Goal: Task Accomplishment & Management: Complete application form

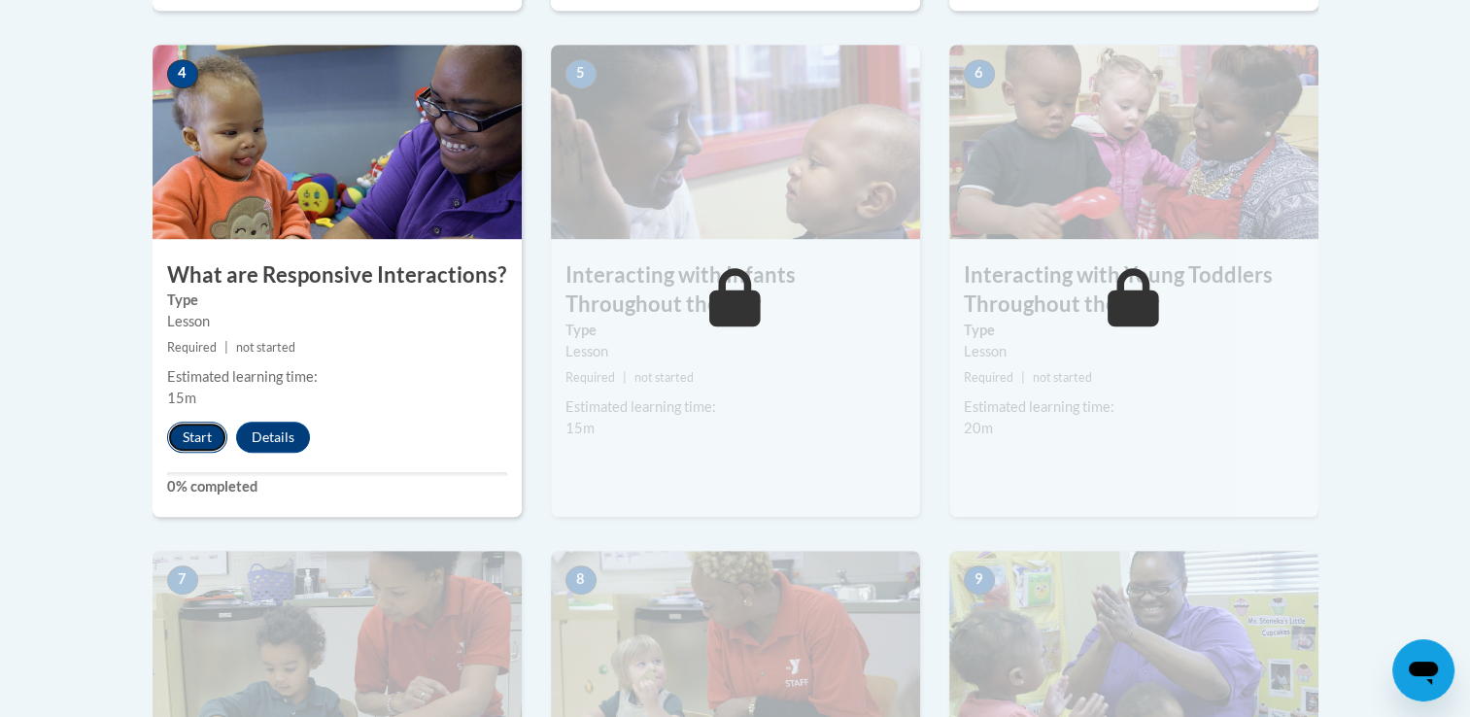
click at [197, 422] on button "Start" at bounding box center [197, 437] width 60 height 31
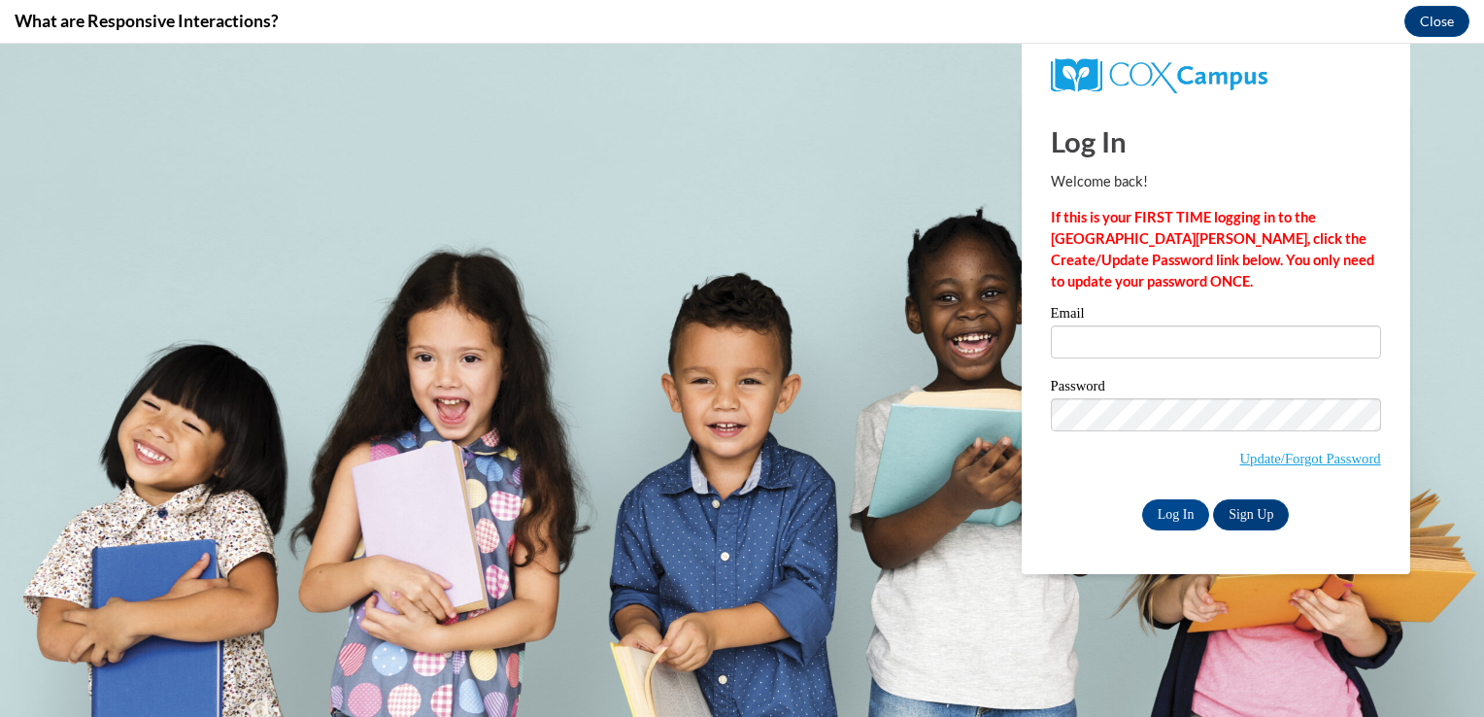
click at [982, 222] on body "This site uses cookies to help improve your learning experience. By continuing …" at bounding box center [742, 380] width 1484 height 673
click at [1092, 356] on input "Email" at bounding box center [1216, 341] width 330 height 33
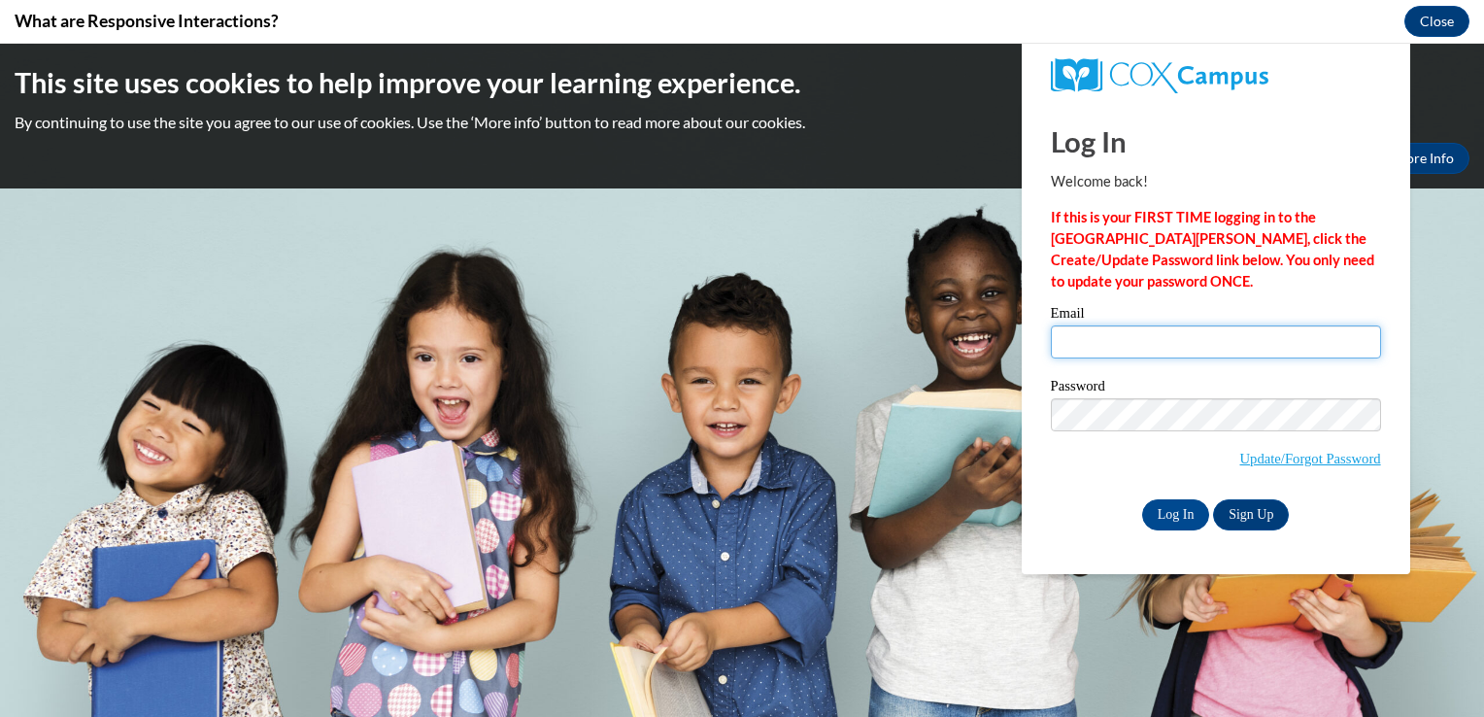
type input "[EMAIL_ADDRESS][DOMAIN_NAME]"
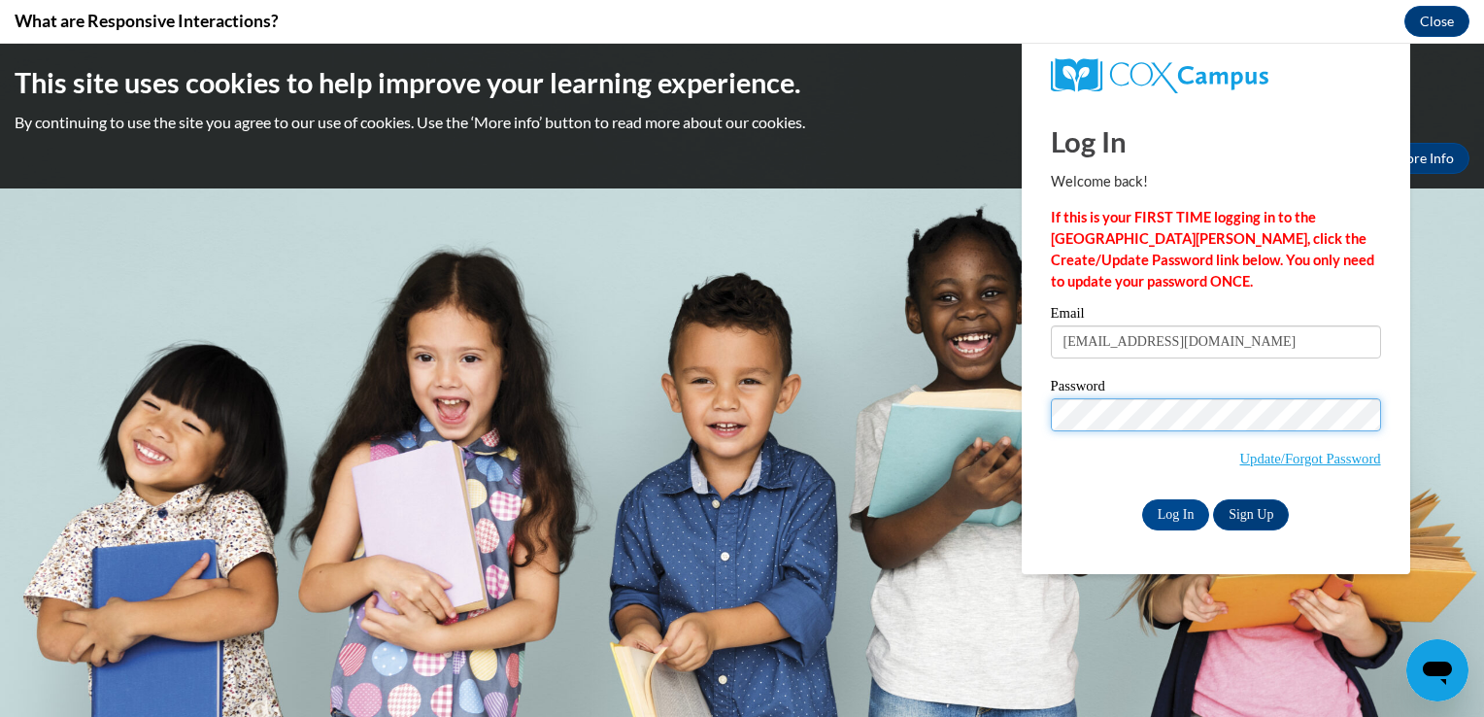
click at [1142, 499] on input "Log In" at bounding box center [1176, 514] width 68 height 31
click at [1154, 513] on input "Log In" at bounding box center [1176, 514] width 68 height 31
